Goal: Ask a question

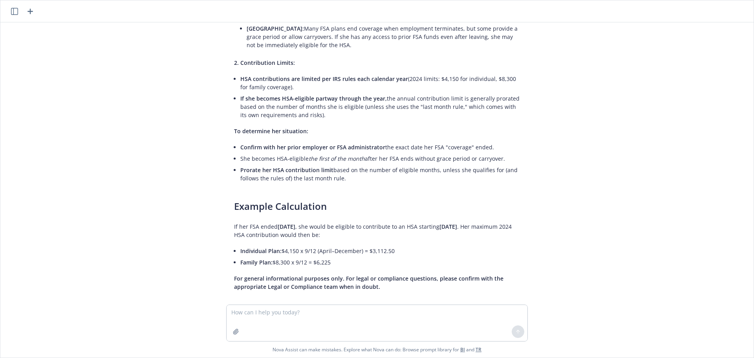
scroll to position [164, 0]
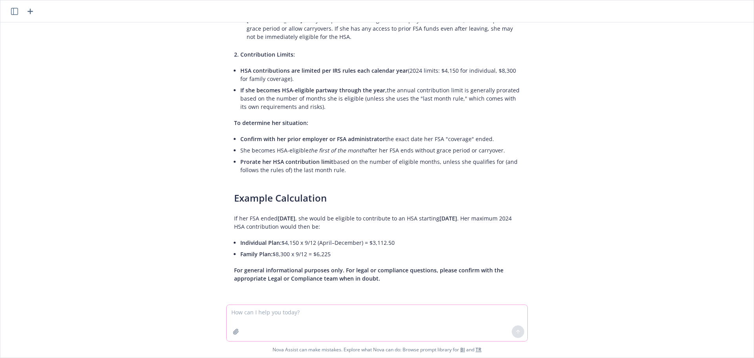
click at [332, 316] on textarea at bounding box center [377, 323] width 301 height 36
type textarea "w"
